Goal: Task Accomplishment & Management: Use online tool/utility

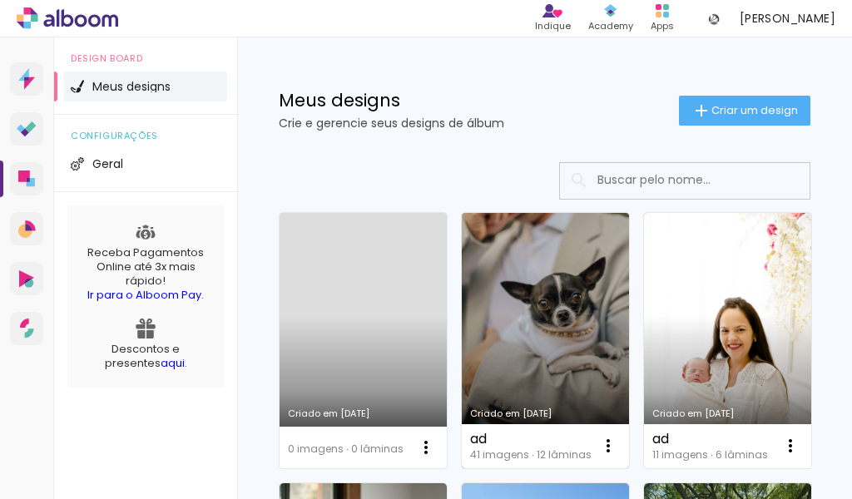
click at [562, 333] on link "Criado em [DATE]" at bounding box center [545, 340] width 167 height 255
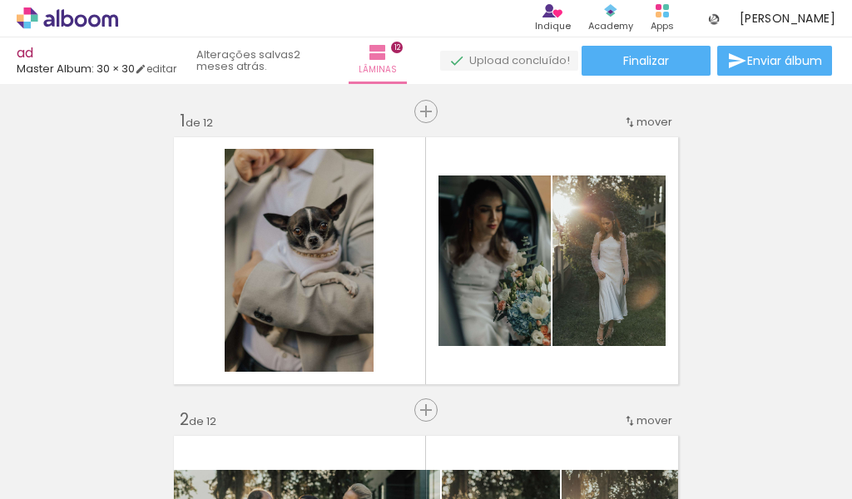
scroll to position [1747, 0]
